Goal: Obtain resource: Download file/media

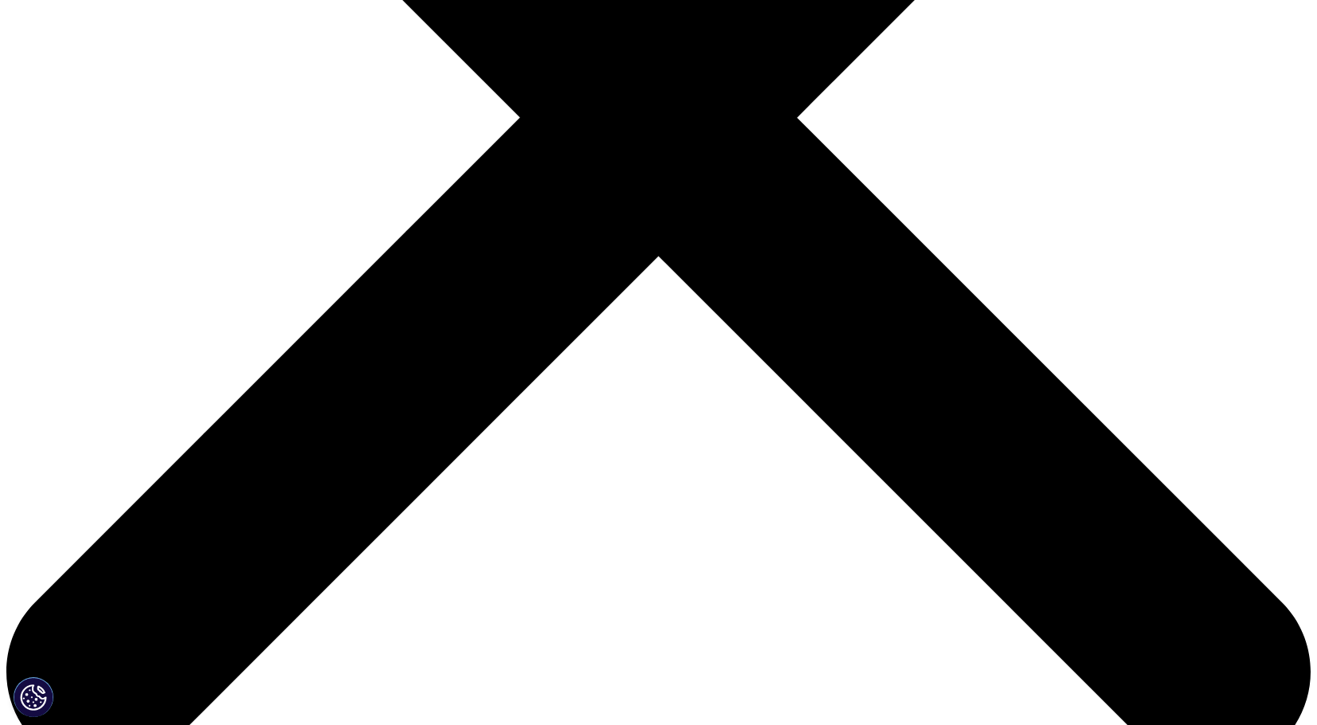
scroll to position [637, 0]
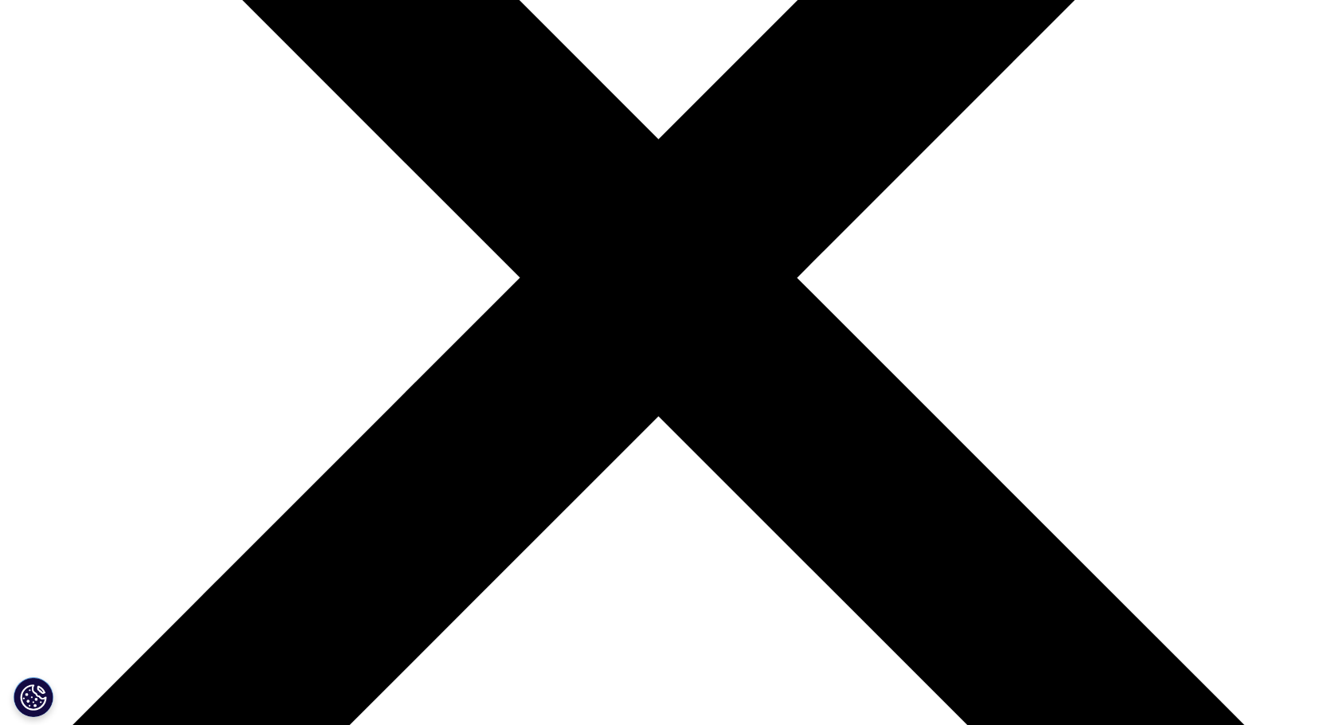
scroll to position [398, 0]
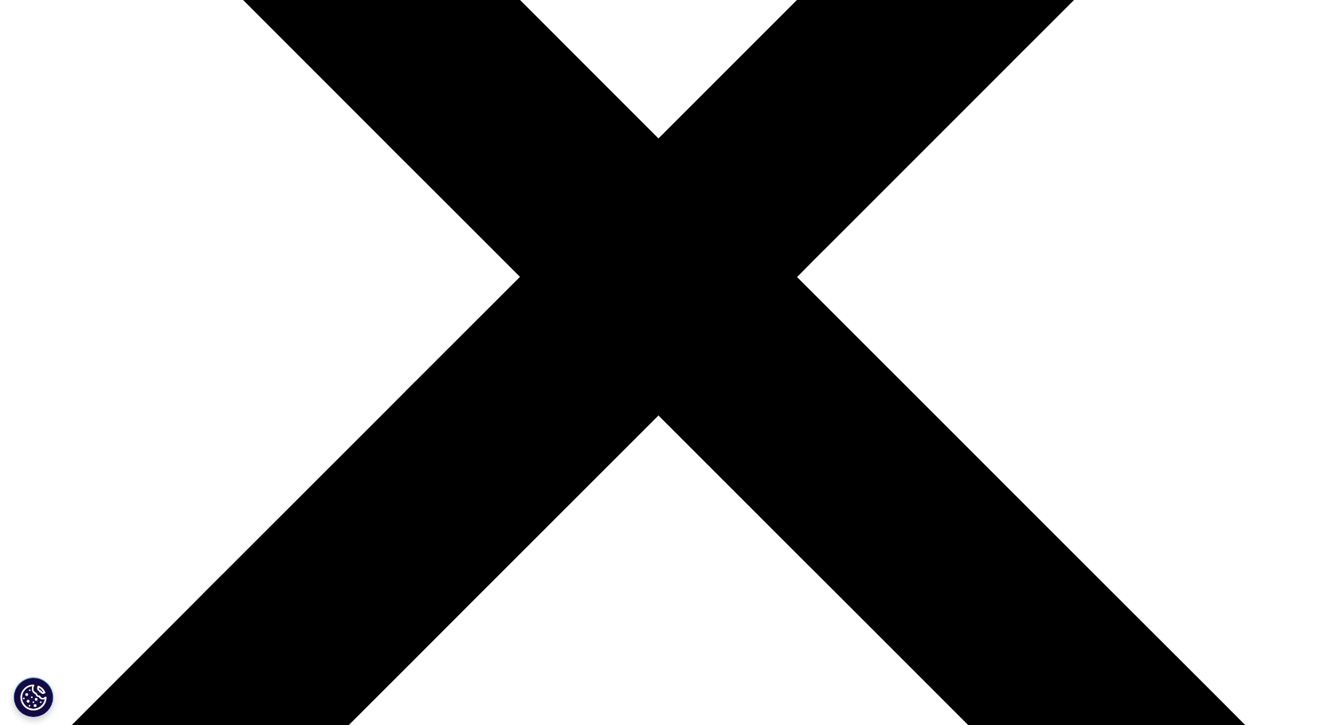
type input "Ahad"
type input "b"
type input "Ba"
type input "[EMAIL_ADDRESS][DOMAIN_NAME]"
select select "[GEOGRAPHIC_DATA]"
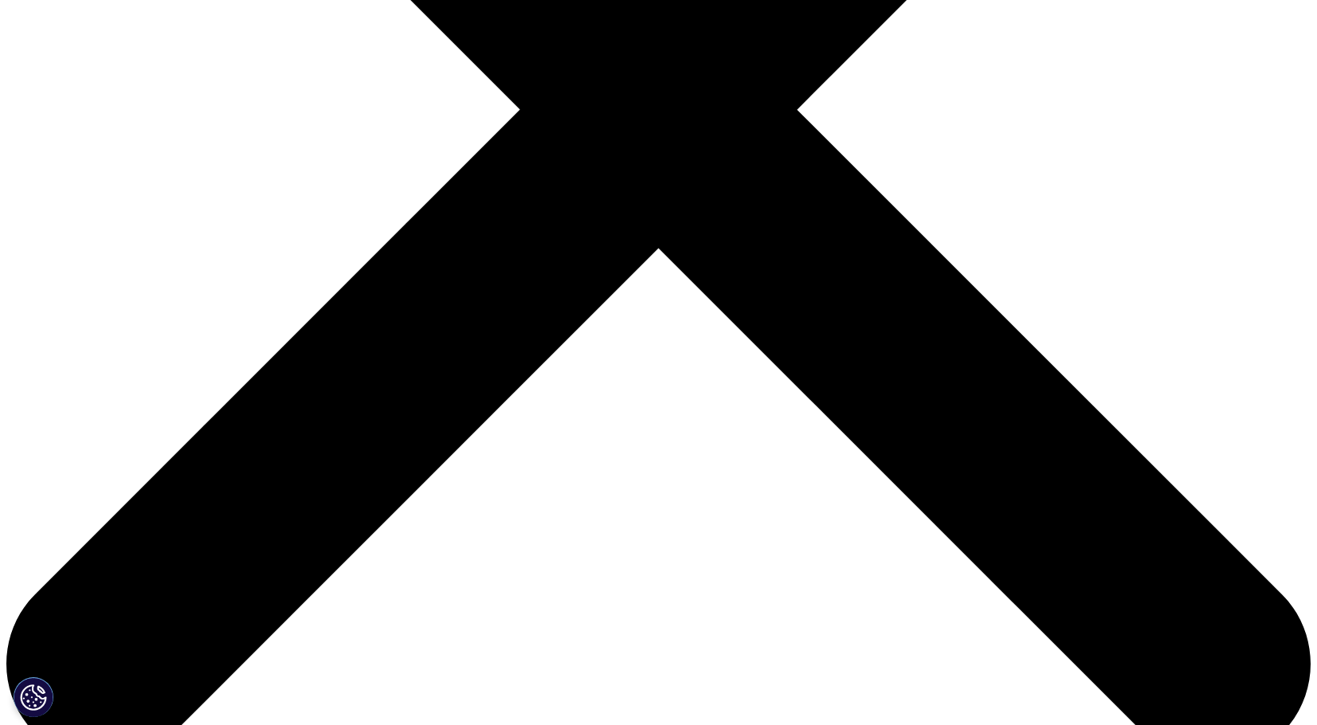
scroll to position [567, 0]
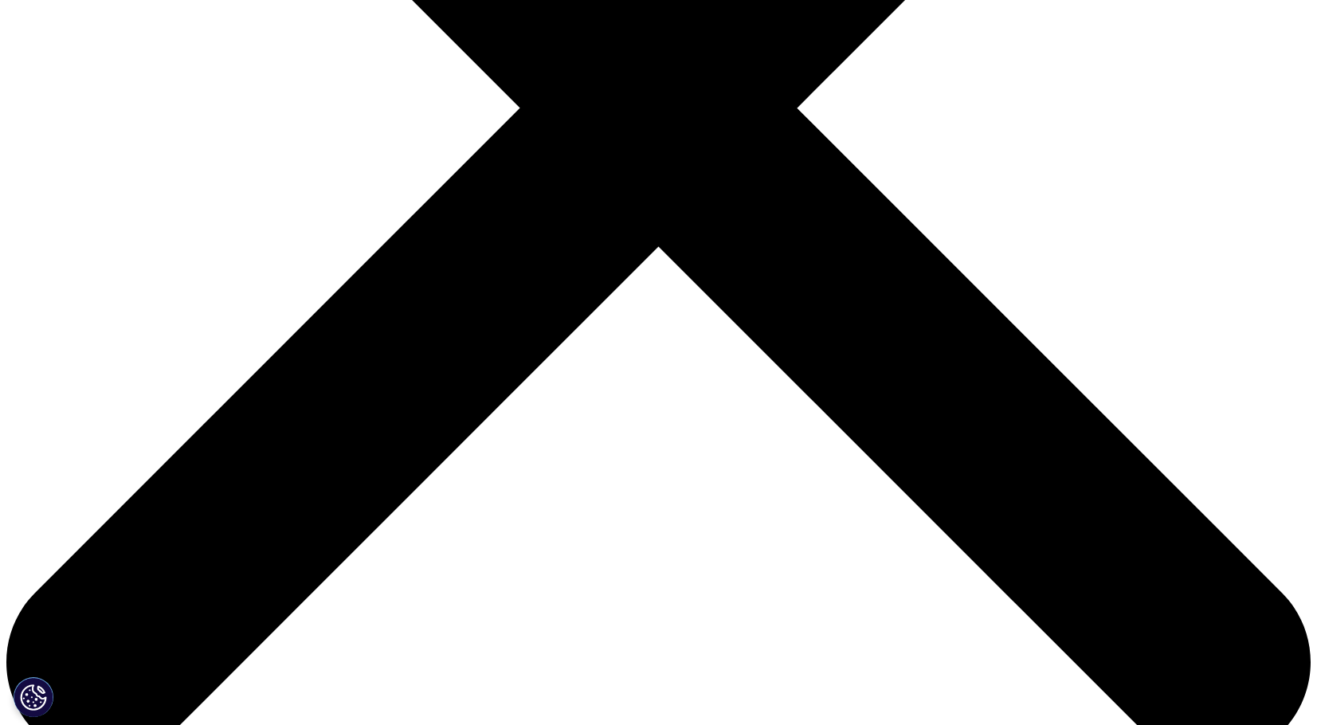
type input "analyst"
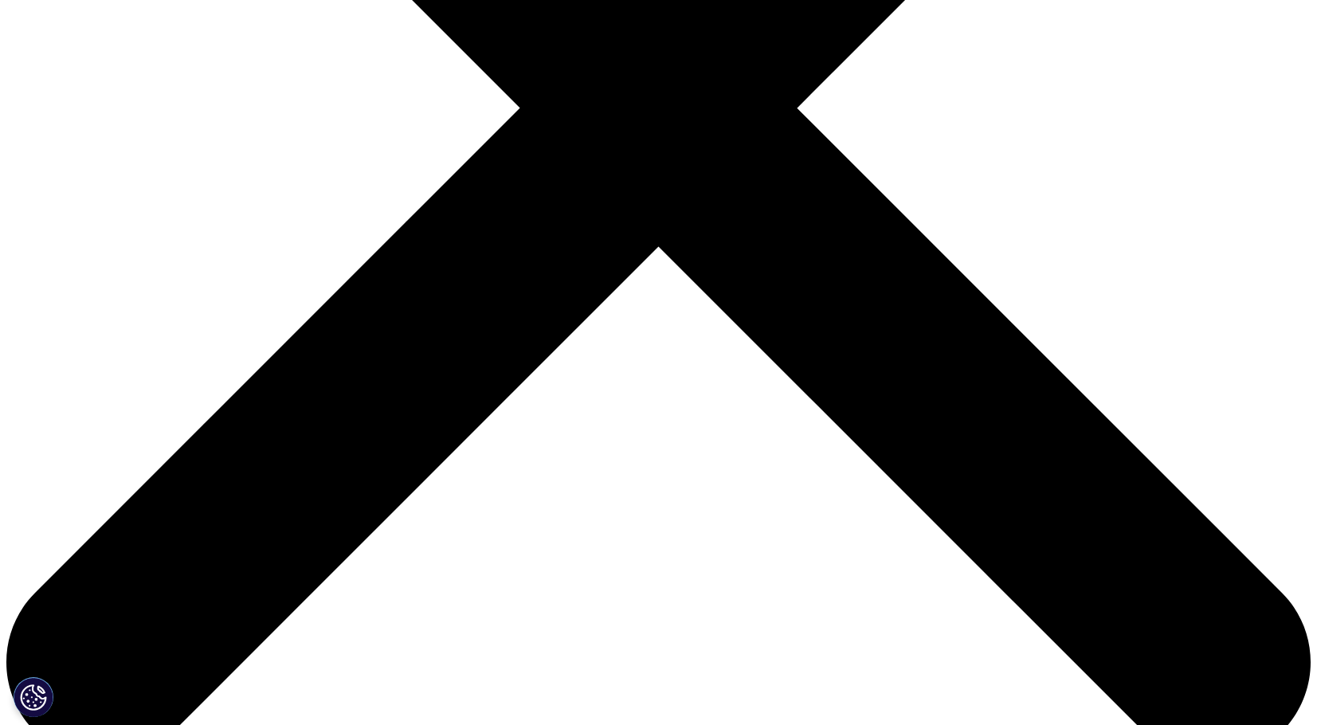
scroll to position [727, 0]
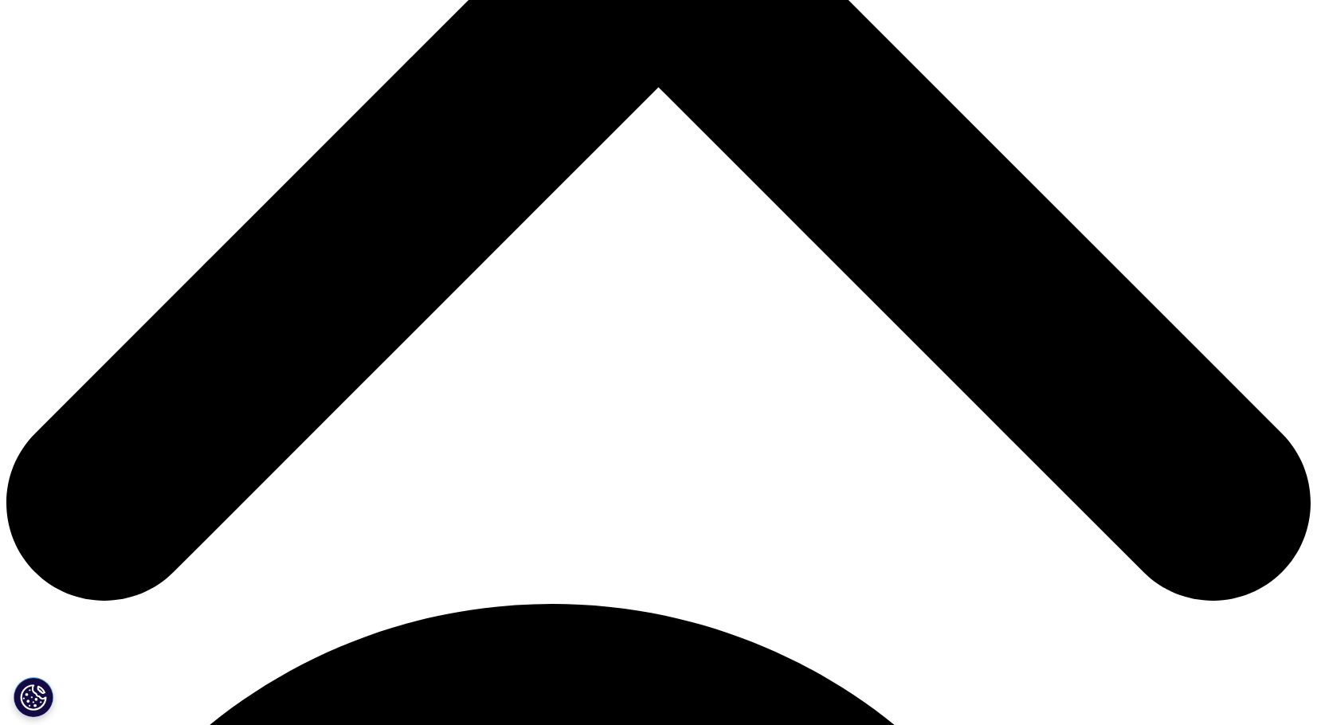
type input "asdaa"
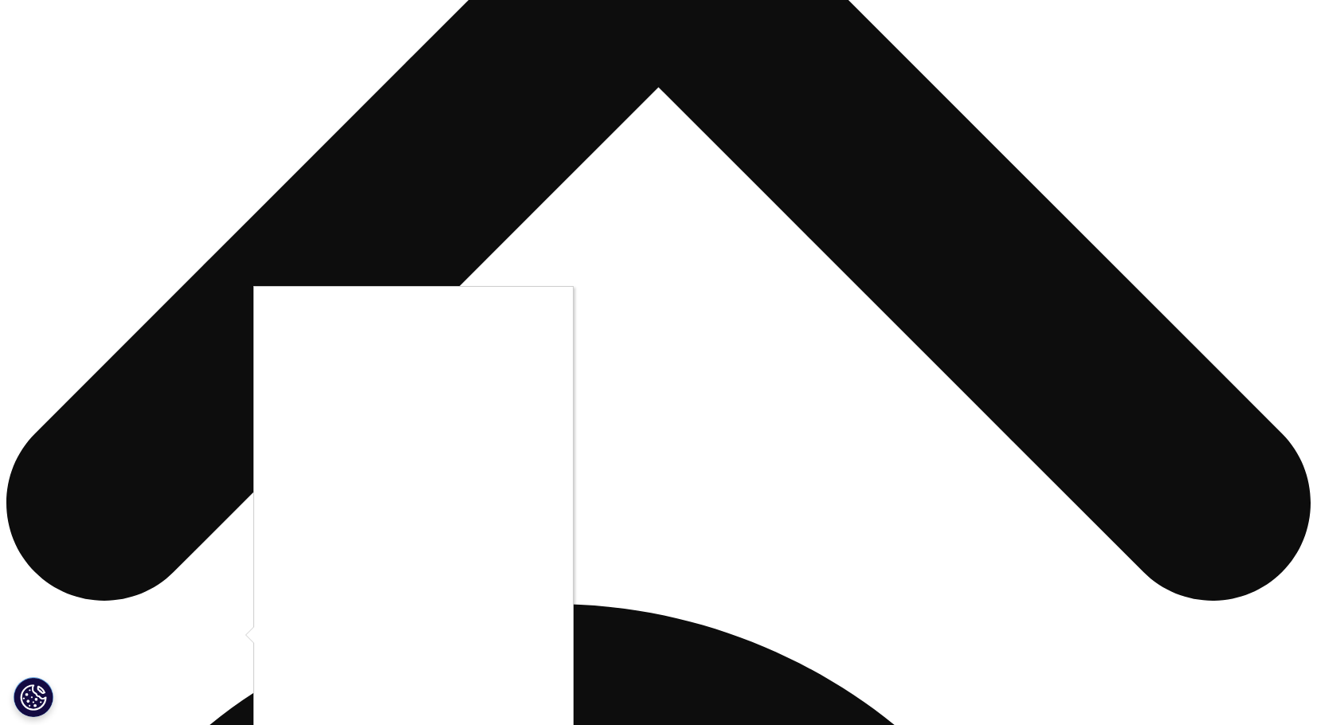
scroll to position [806, 0]
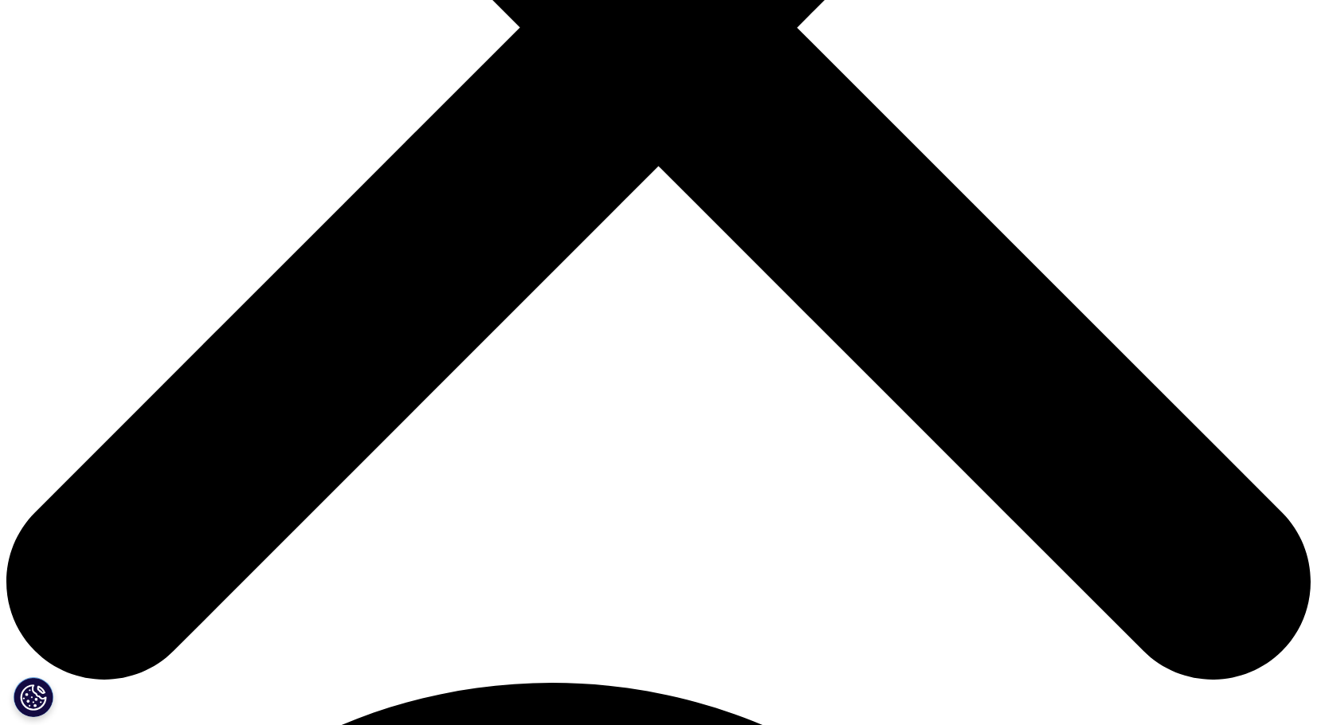
scroll to position [570, 0]
